Goal: Entertainment & Leisure: Consume media (video, audio)

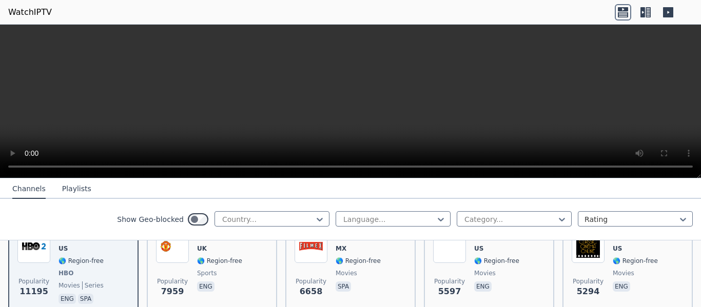
scroll to position [89, 0]
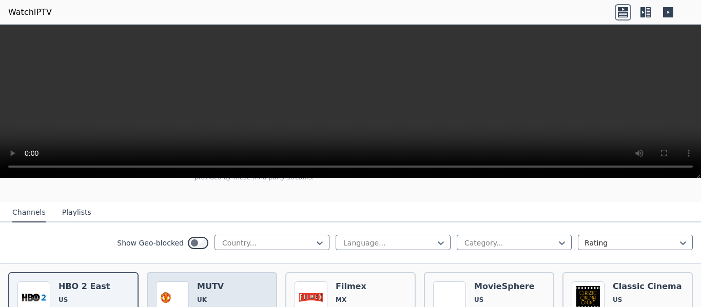
click at [219, 282] on h6 "MUTV" at bounding box center [219, 287] width 45 height 10
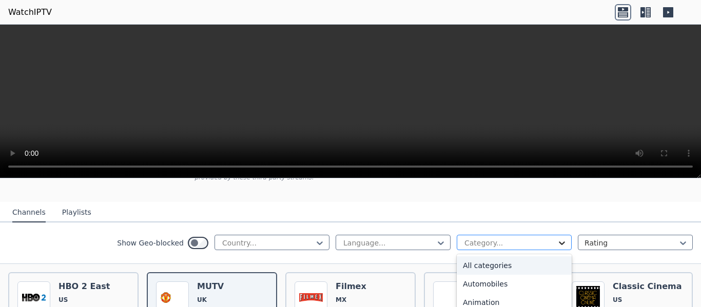
click at [559, 242] on icon at bounding box center [562, 244] width 6 height 4
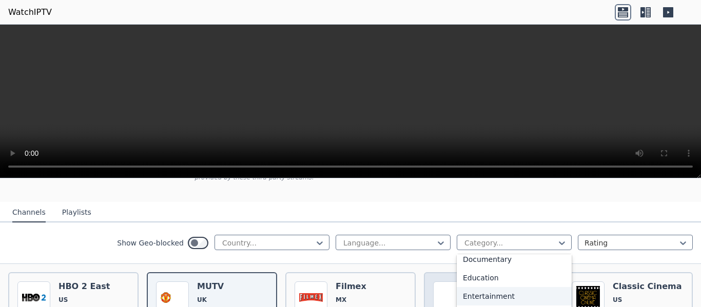
click at [458, 287] on div "Entertainment" at bounding box center [514, 296] width 115 height 18
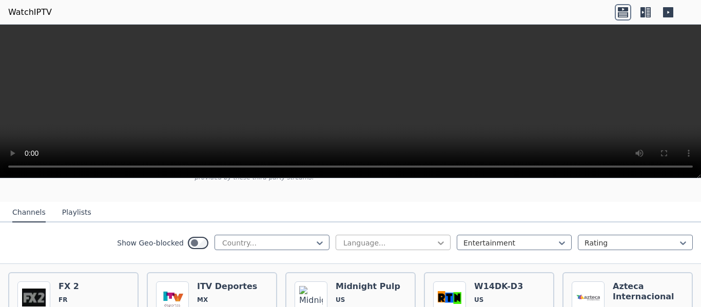
click at [436, 238] on icon at bounding box center [441, 243] width 10 height 10
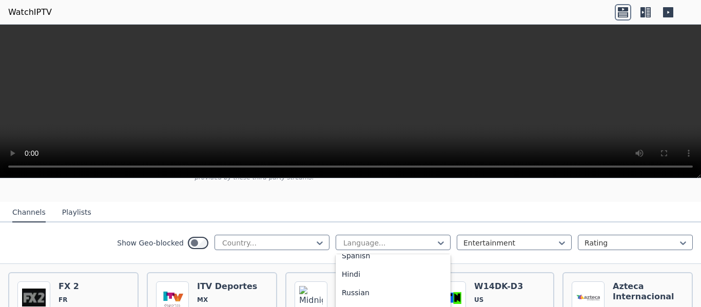
scroll to position [103, 0]
click at [343, 266] on div "Hindi" at bounding box center [392, 274] width 115 height 18
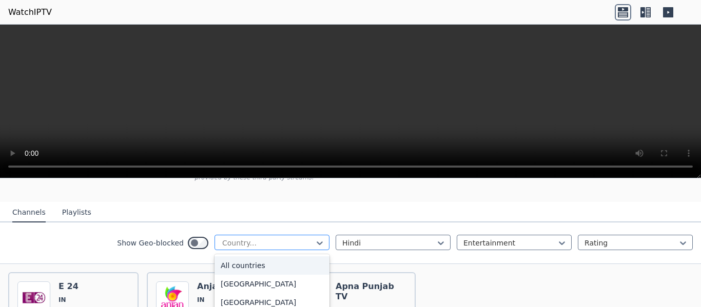
click at [319, 235] on div "Country..." at bounding box center [271, 242] width 115 height 15
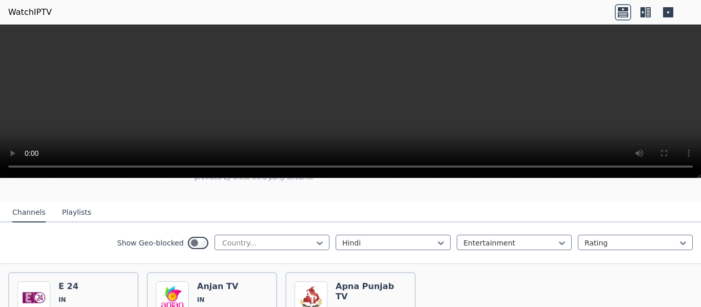
click at [70, 203] on button "Playlists" at bounding box center [76, 212] width 29 height 19
